Goal: Information Seeking & Learning: Learn about a topic

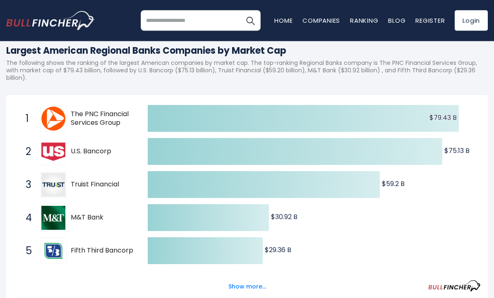
scroll to position [98, 0]
click at [249, 288] on button "Show more..." at bounding box center [248, 287] width 48 height 14
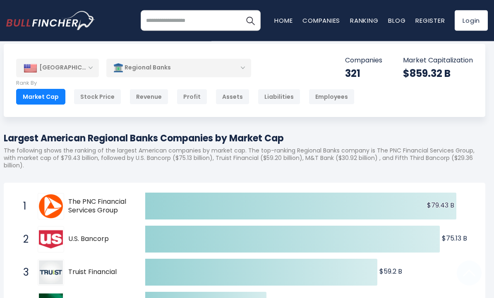
scroll to position [0, 2]
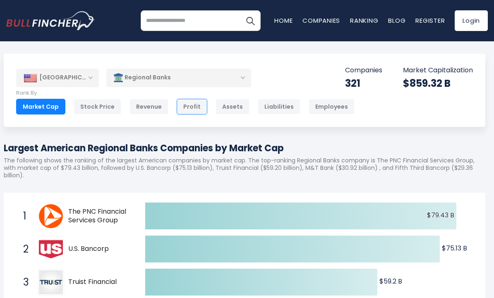
click at [188, 107] on div "Profit" at bounding box center [192, 107] width 31 height 16
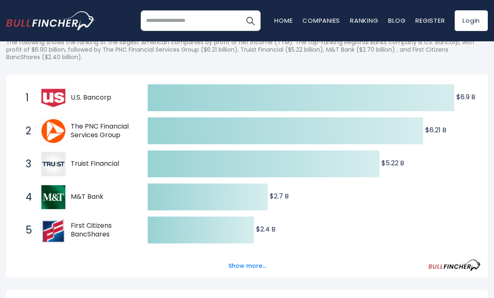
scroll to position [118, 0]
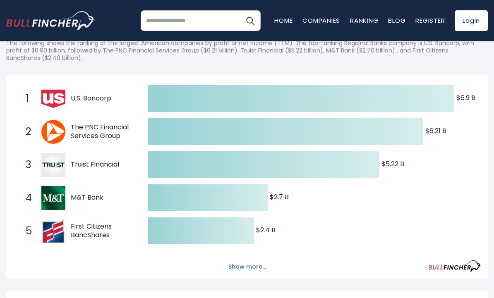
click at [240, 268] on button "Show more..." at bounding box center [248, 267] width 48 height 14
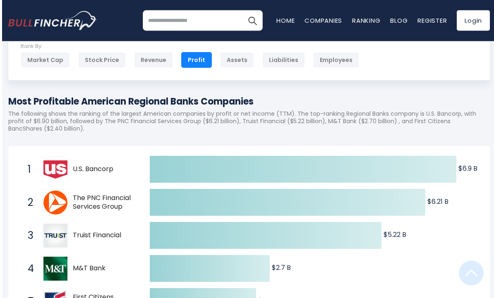
scroll to position [0, 0]
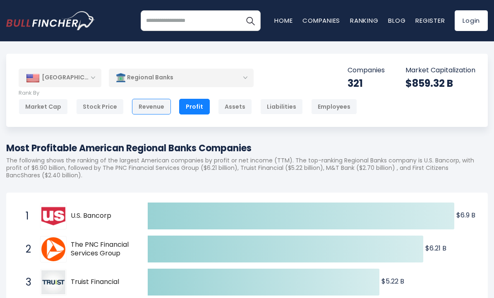
click at [154, 111] on div "Revenue" at bounding box center [151, 107] width 39 height 16
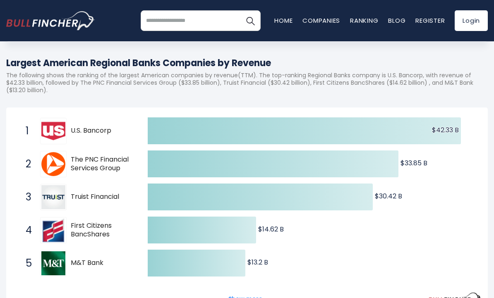
scroll to position [86, 0]
click at [250, 290] on div "Show more..." at bounding box center [247, 294] width 468 height 23
click at [245, 298] on button "Show more..." at bounding box center [248, 299] width 48 height 14
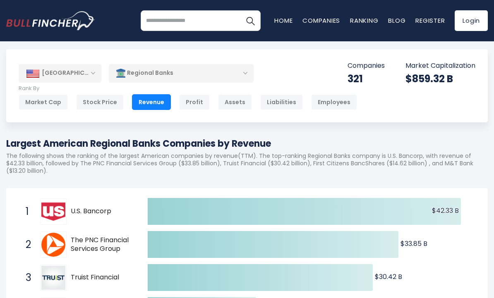
scroll to position [0, 0]
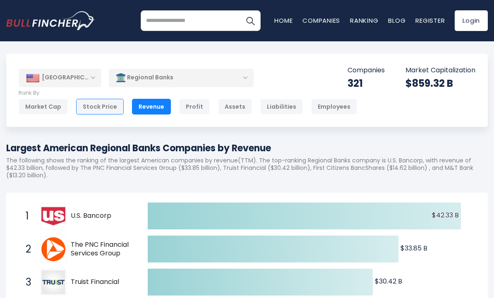
click at [101, 113] on div "Stock Price" at bounding box center [100, 107] width 48 height 16
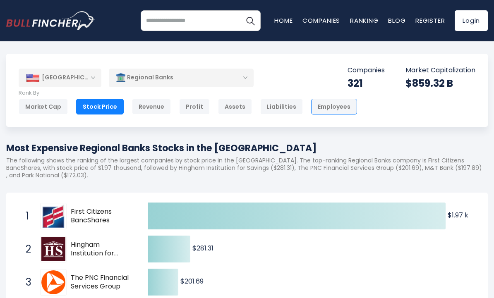
click at [318, 106] on div "Employees" at bounding box center [334, 107] width 46 height 16
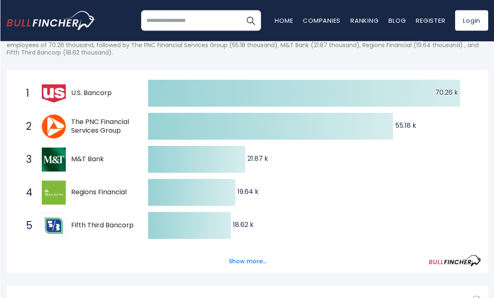
scroll to position [123, 0]
click at [246, 262] on button "Show more..." at bounding box center [248, 262] width 48 height 14
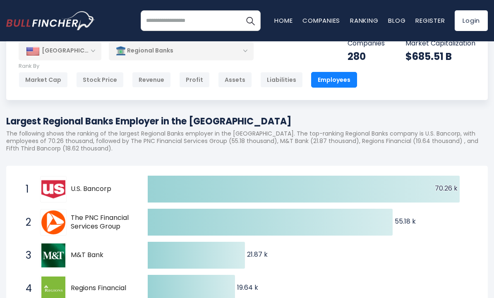
scroll to position [0, 0]
